Goal: Information Seeking & Learning: Learn about a topic

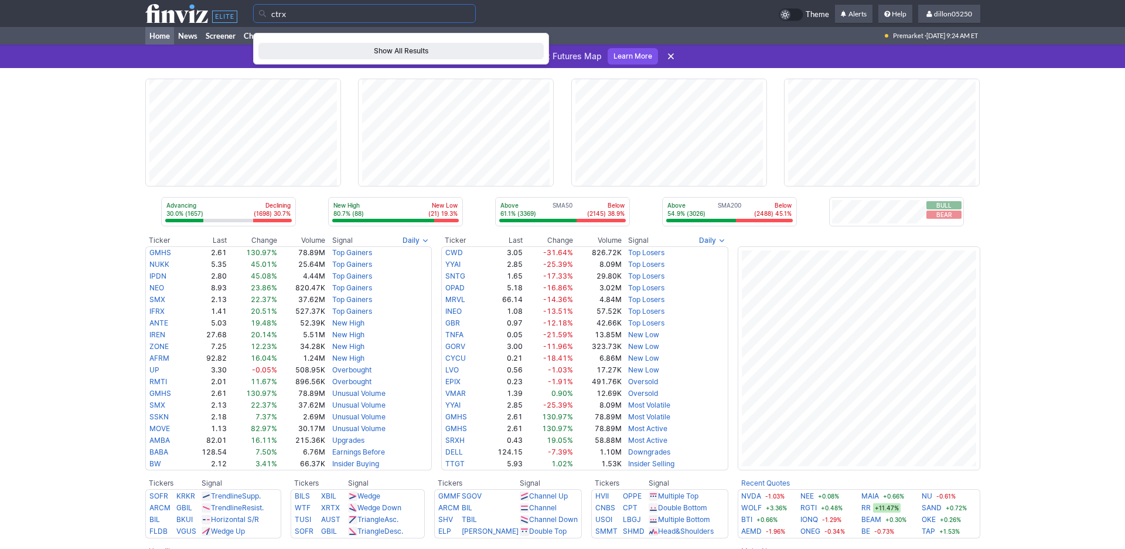
type input "ctrx"
click at [375, 57] on span "Show All Results" at bounding box center [401, 51] width 275 height 12
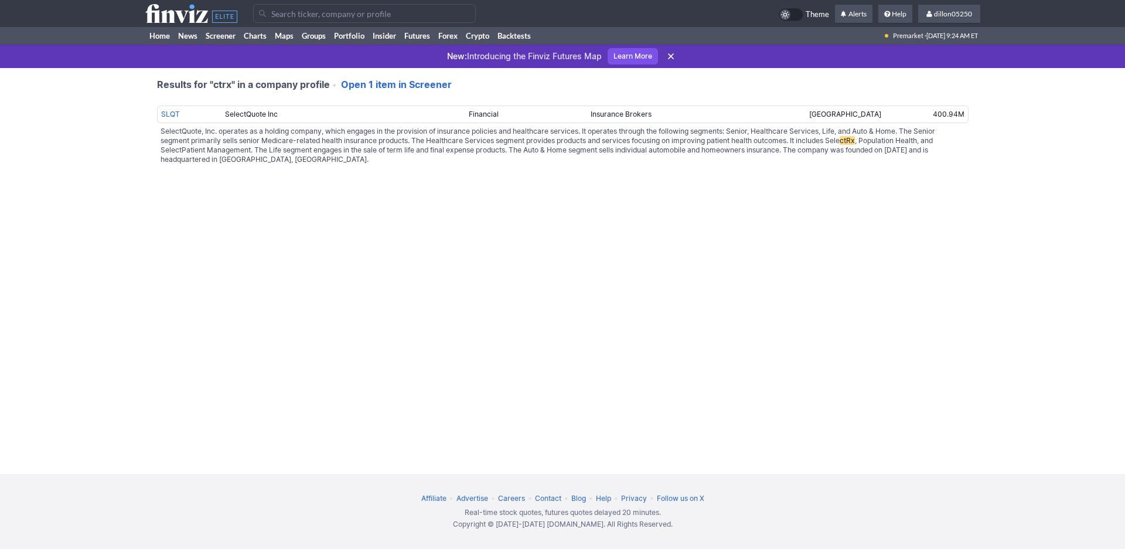
click at [429, 18] on input "Search" at bounding box center [364, 13] width 223 height 19
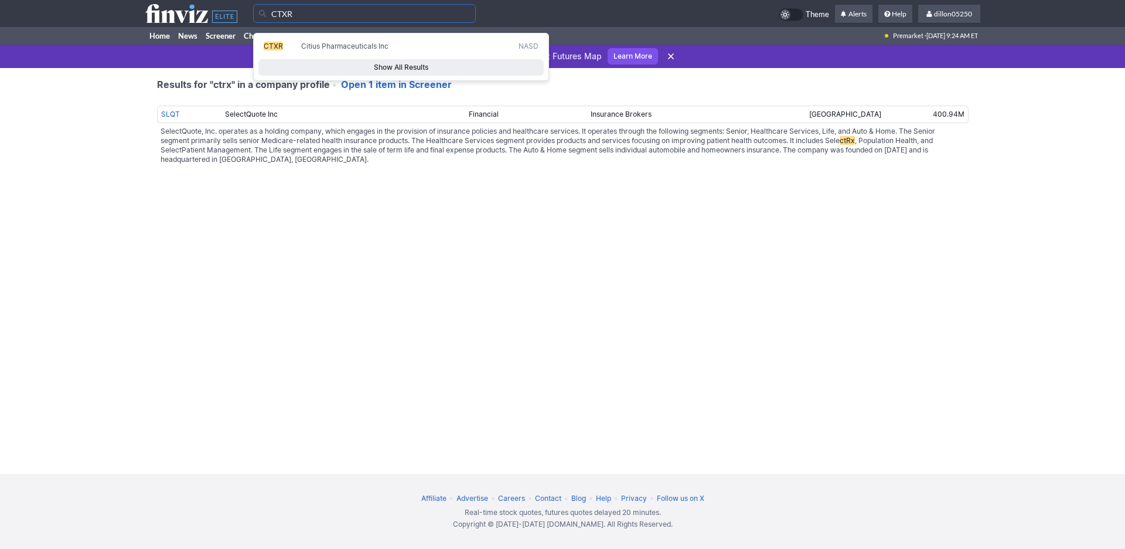
type input "CTXR"
click at [277, 50] on span "CTXR" at bounding box center [273, 46] width 19 height 9
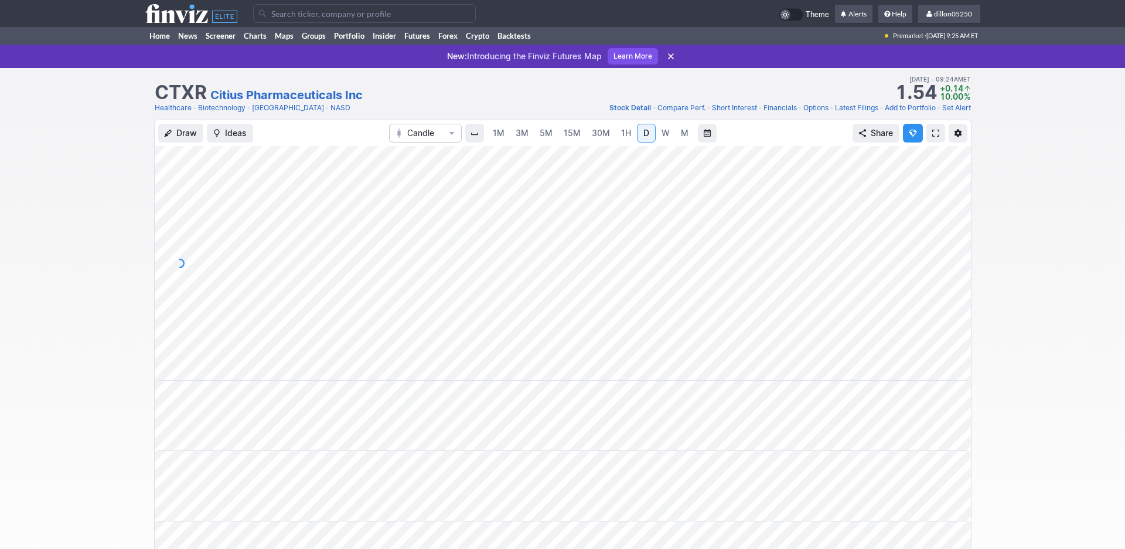
scroll to position [0, 71]
click at [933, 138] on span at bounding box center [936, 132] width 7 height 9
click at [155, 45] on link "Home" at bounding box center [159, 36] width 29 height 18
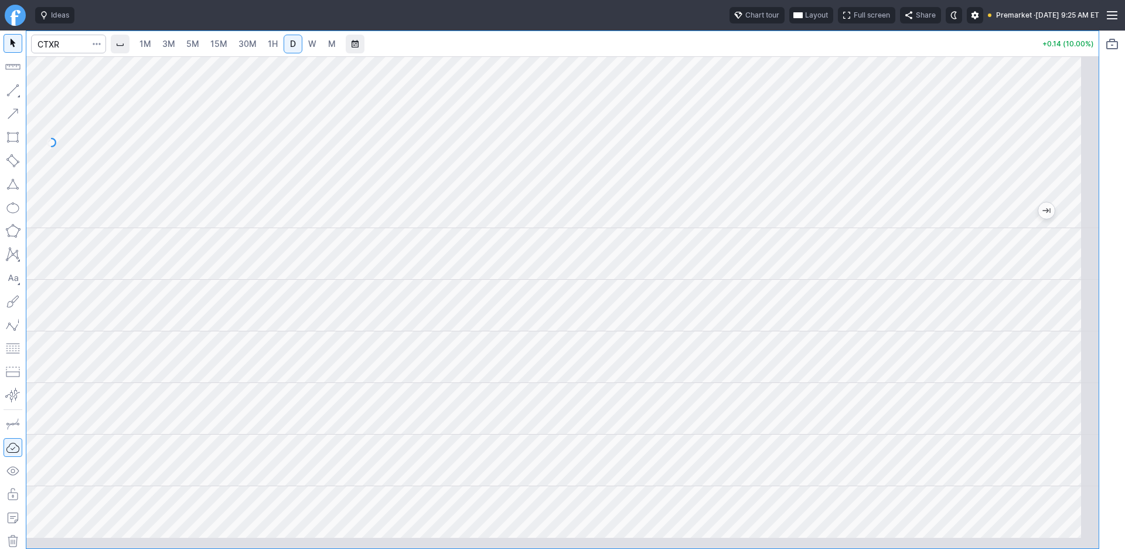
click at [805, 20] on span "Layout" at bounding box center [816, 15] width 23 height 12
click at [696, 47] on button "Layout" at bounding box center [688, 46] width 16 height 16
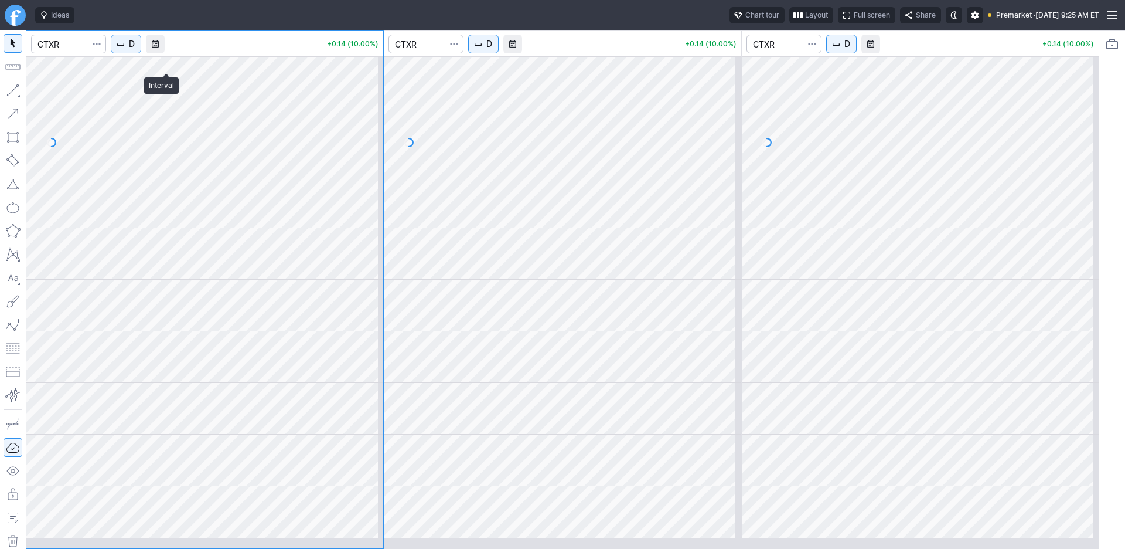
click at [135, 50] on span "D" at bounding box center [132, 44] width 6 height 12
click at [169, 91] on span "1 Minute" at bounding box center [176, 86] width 38 height 12
click at [492, 50] on span "D" at bounding box center [490, 44] width 6 height 12
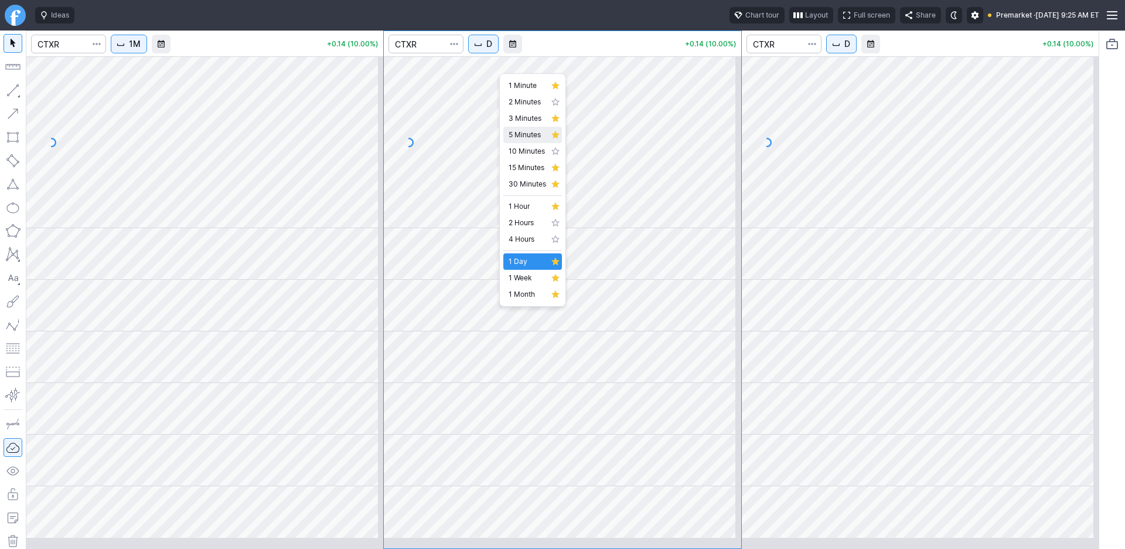
click at [528, 141] on span "5 Minutes" at bounding box center [528, 135] width 38 height 12
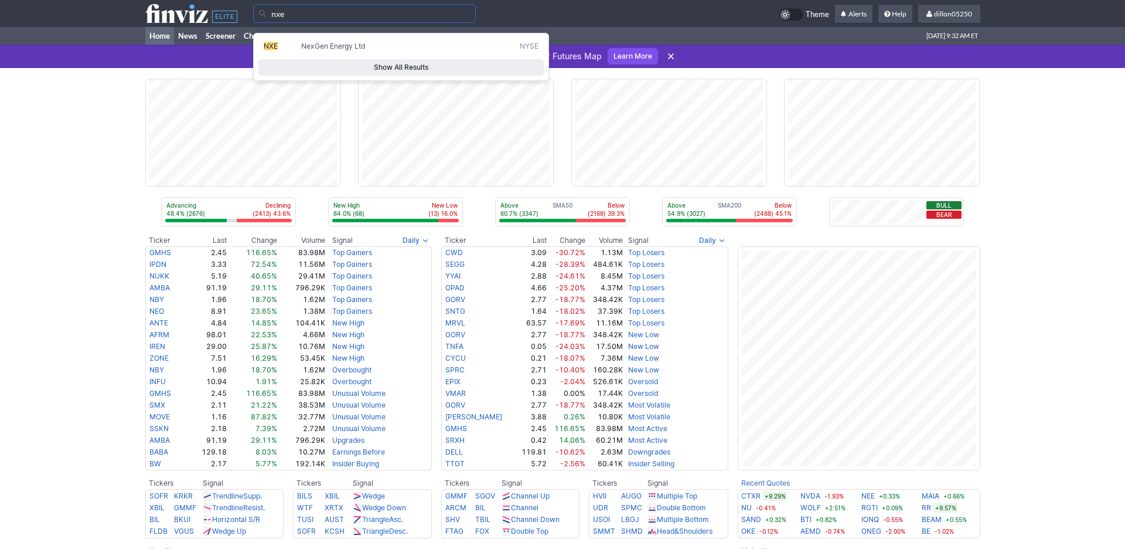
click at [275, 50] on span "NXE" at bounding box center [271, 46] width 14 height 9
type input "NXE"
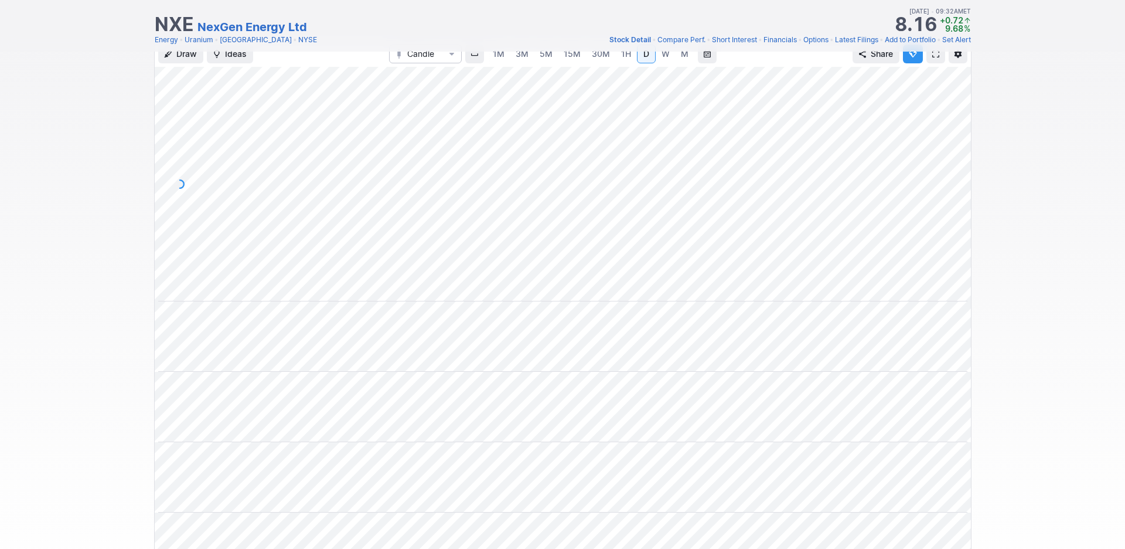
scroll to position [0, 71]
click at [933, 59] on span at bounding box center [936, 53] width 7 height 9
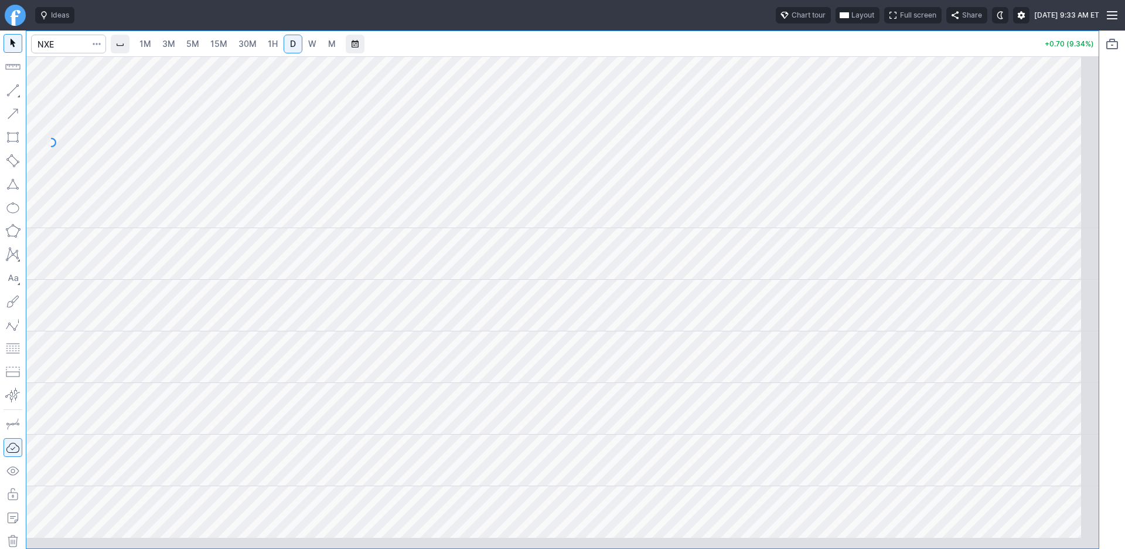
click at [852, 21] on span "Layout" at bounding box center [863, 15] width 23 height 12
click at [760, 49] on button "Layout" at bounding box center [752, 46] width 16 height 16
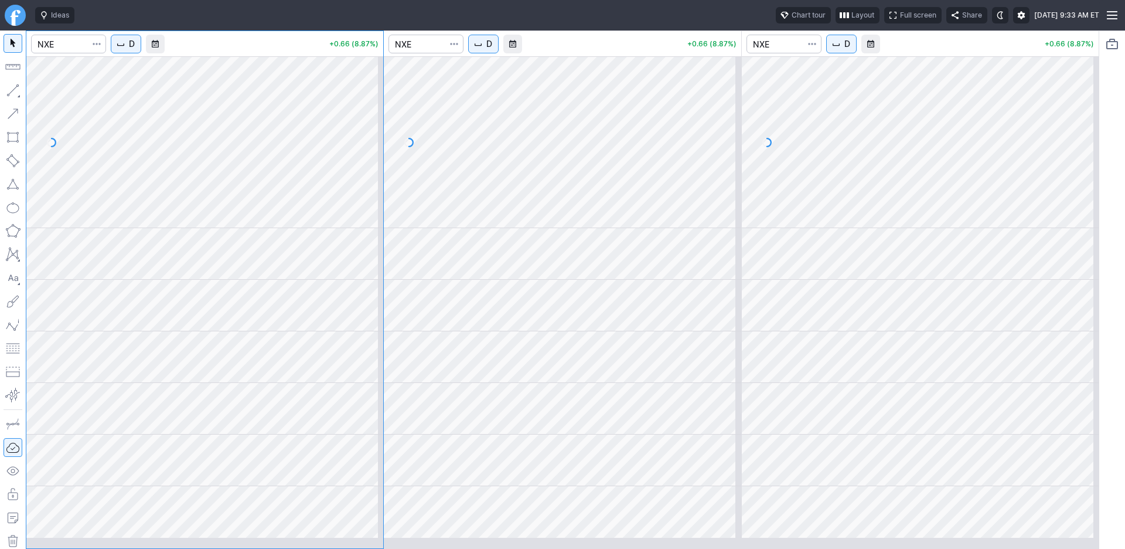
click at [492, 50] on span "D" at bounding box center [490, 44] width 6 height 12
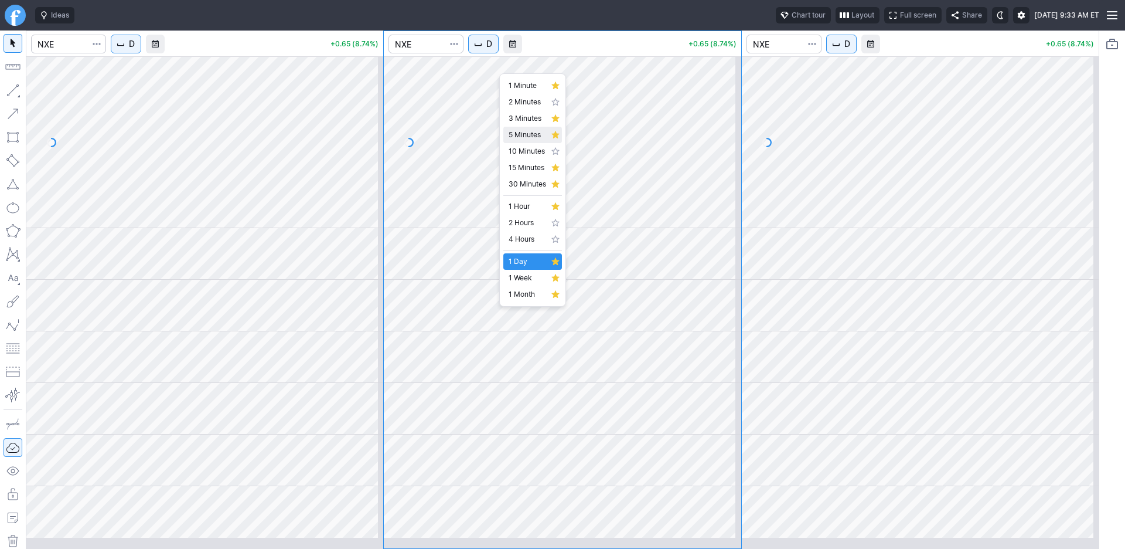
click at [521, 141] on span "5 Minutes" at bounding box center [528, 135] width 38 height 12
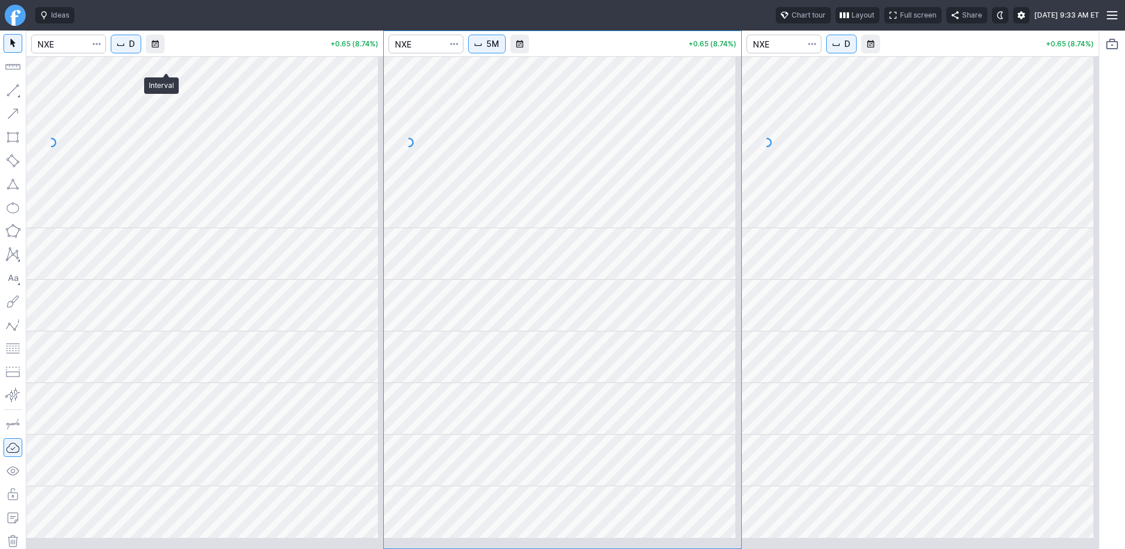
click at [135, 50] on span "D" at bounding box center [132, 44] width 6 height 12
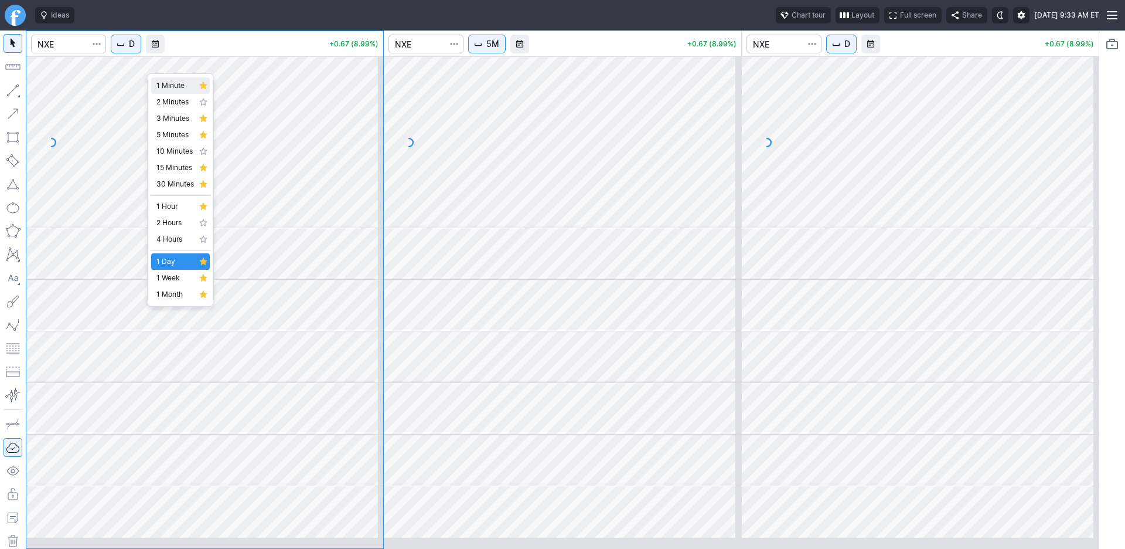
click at [181, 87] on span "1 Minute" at bounding box center [176, 86] width 38 height 12
